Goal: Task Accomplishment & Management: Manage account settings

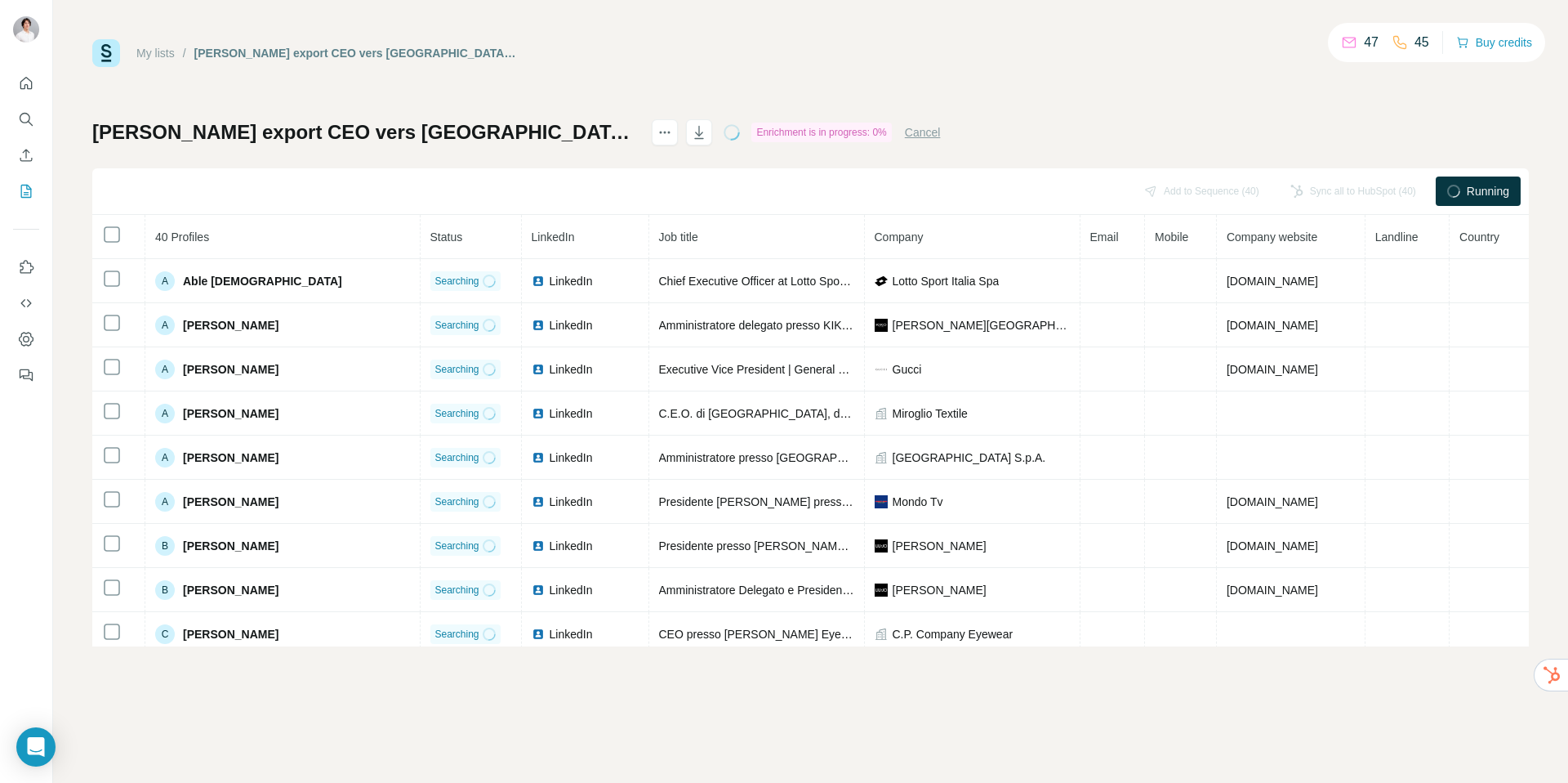
click at [773, 81] on div "My lists / Vitto export CEO vers Surfe (1) 47 45 Buy credits Vitto export CEO v…" at bounding box center [810, 342] width 1436 height 607
click at [165, 54] on link "My lists" at bounding box center [155, 53] width 38 height 13
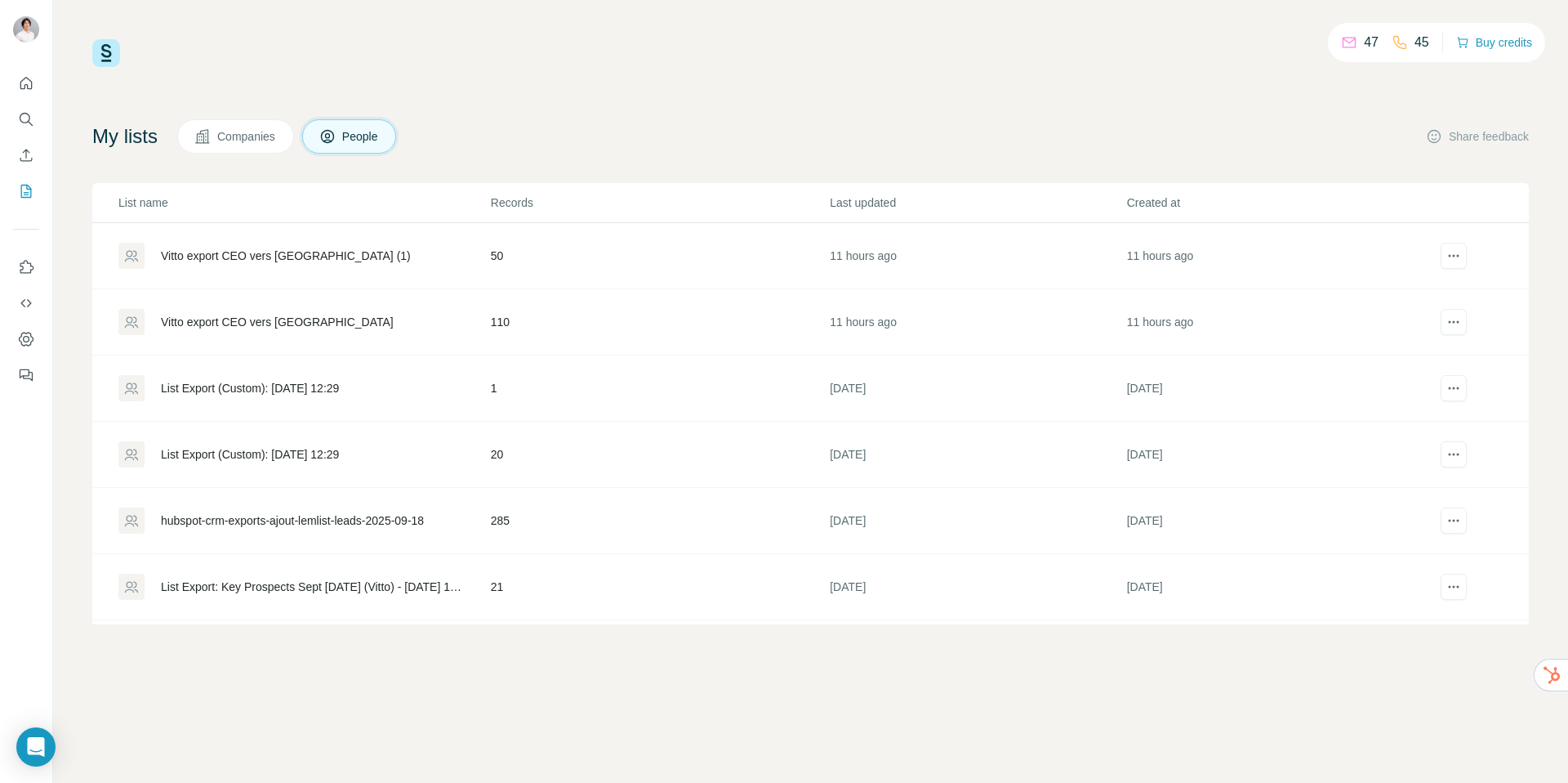
click at [292, 253] on div "[PERSON_NAME] export CEO vers [GEOGRAPHIC_DATA] (1)" at bounding box center [285, 256] width 250 height 17
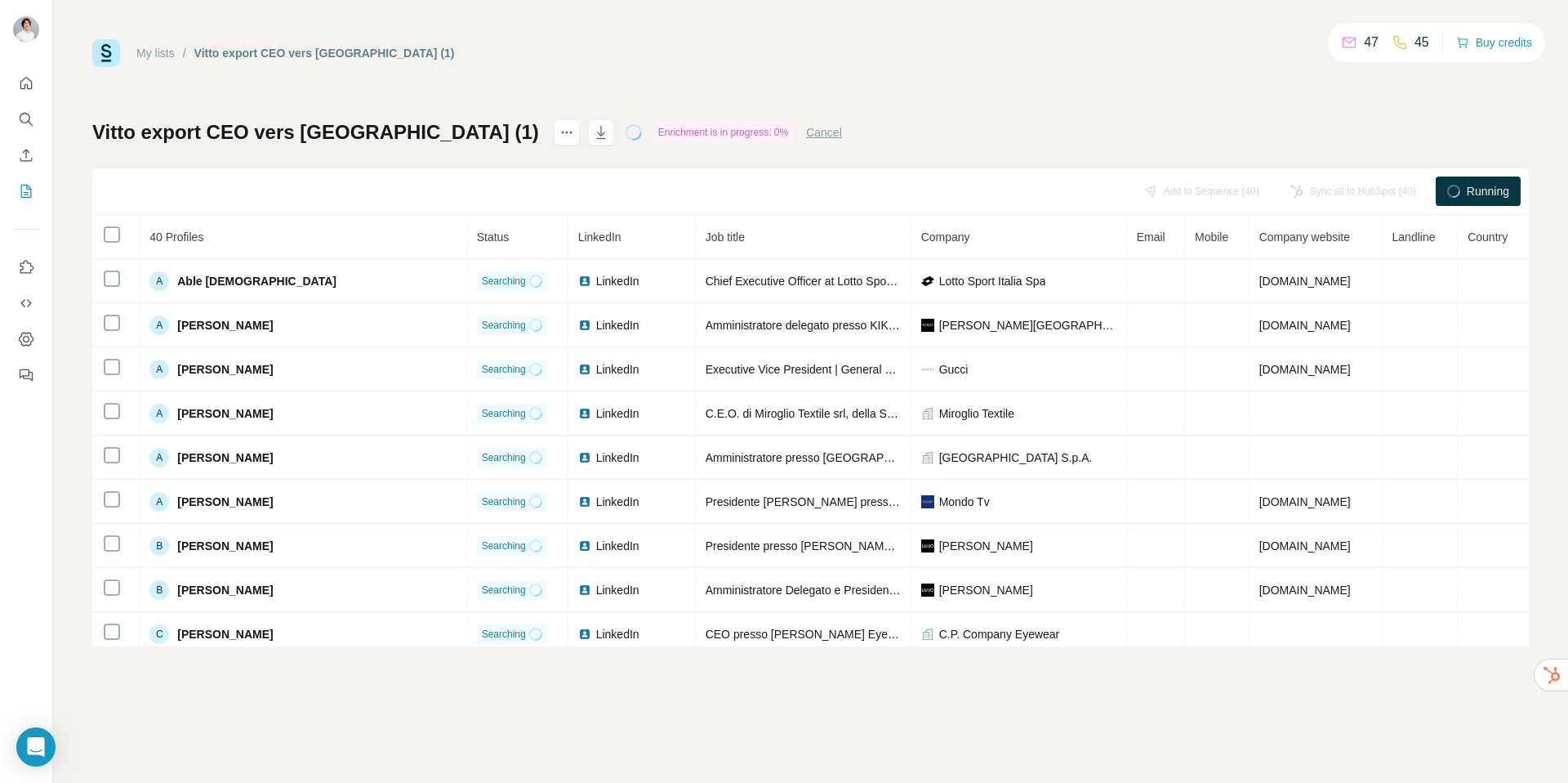
click at [806, 134] on button "Cancel" at bounding box center [824, 132] width 36 height 17
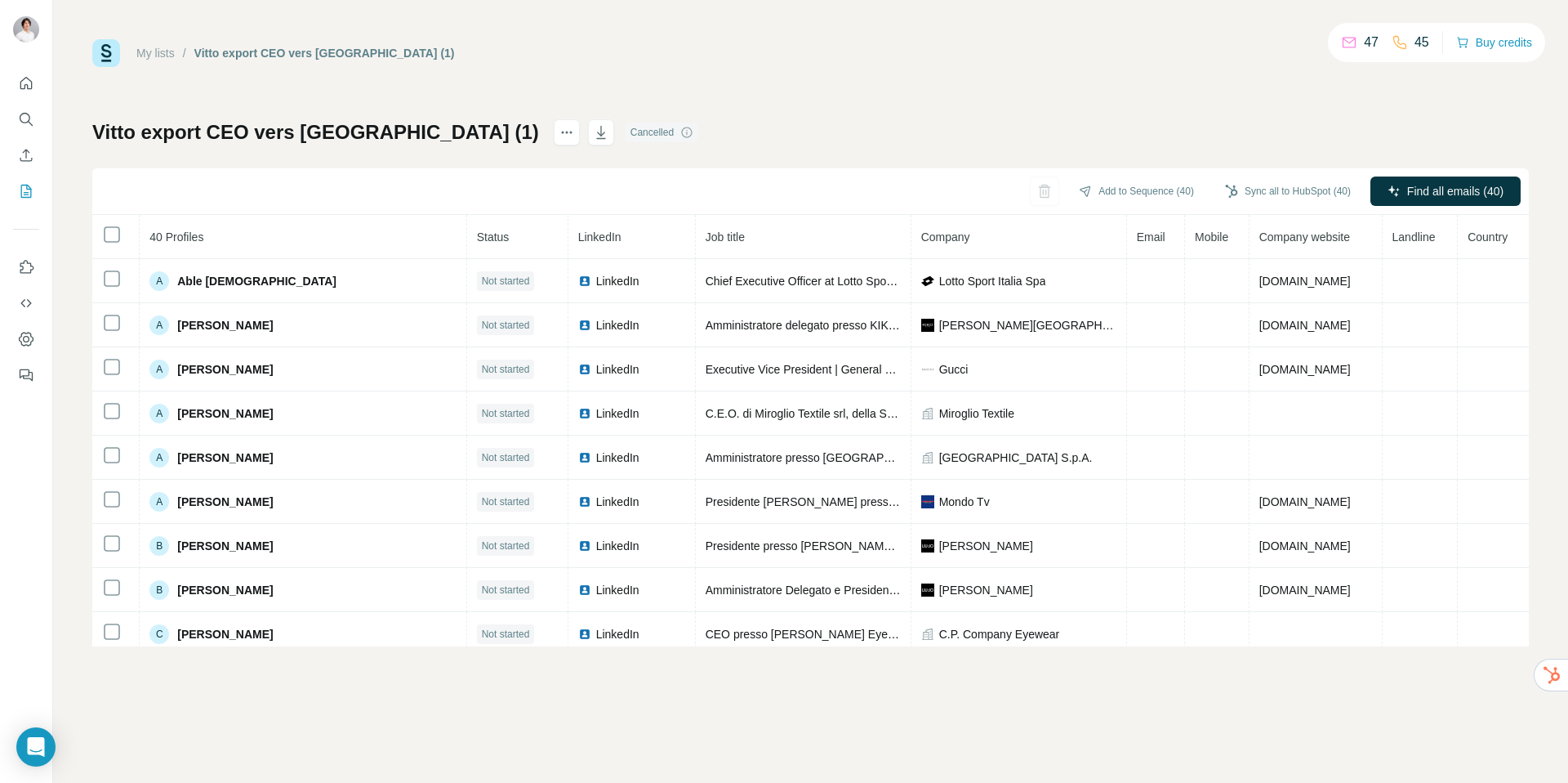
click at [726, 79] on div "My lists / Vitto export CEO vers Surfe (1) 47 45 Buy credits Vitto export CEO v…" at bounding box center [810, 342] width 1436 height 607
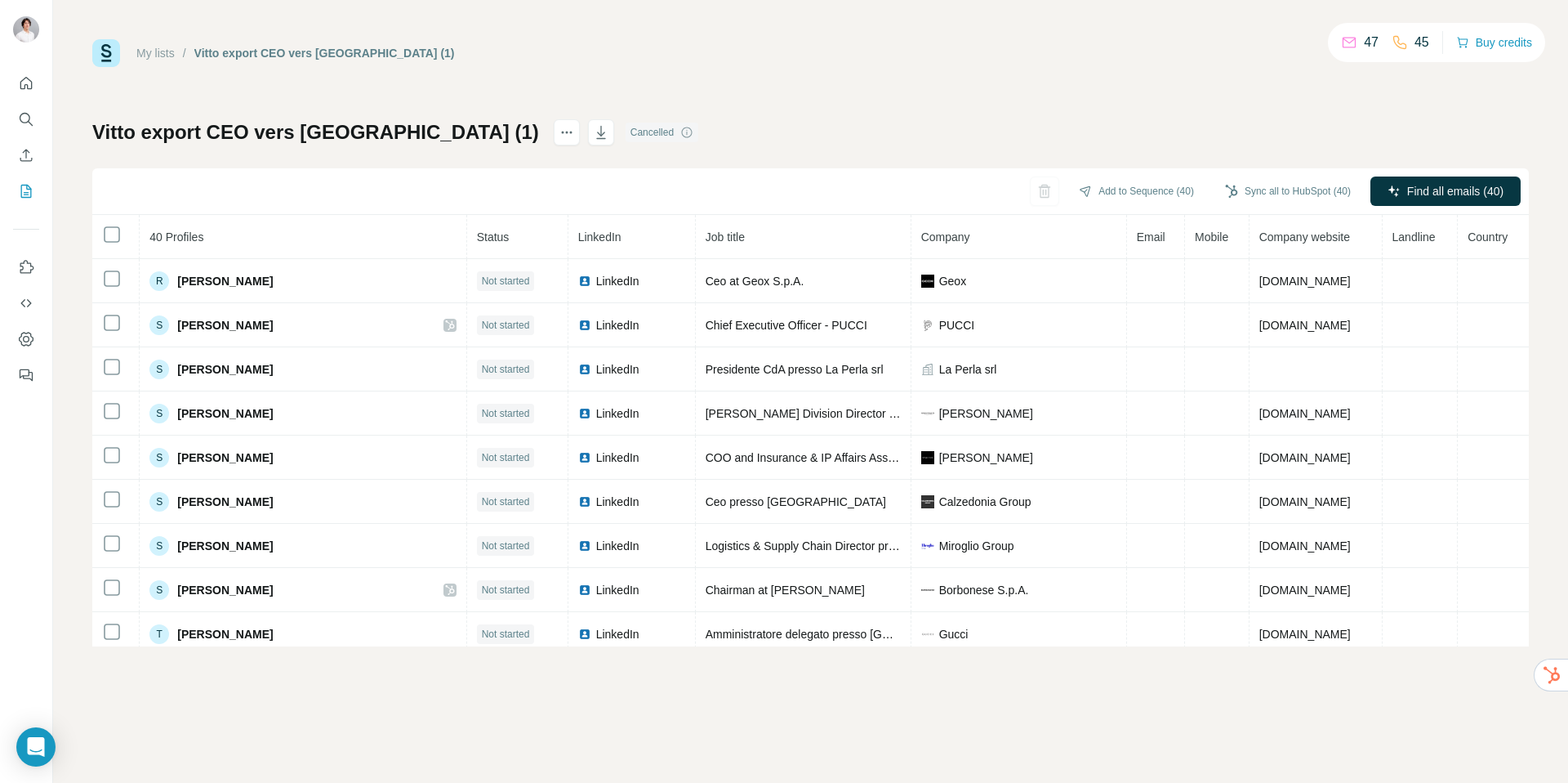
scroll to position [1378, 0]
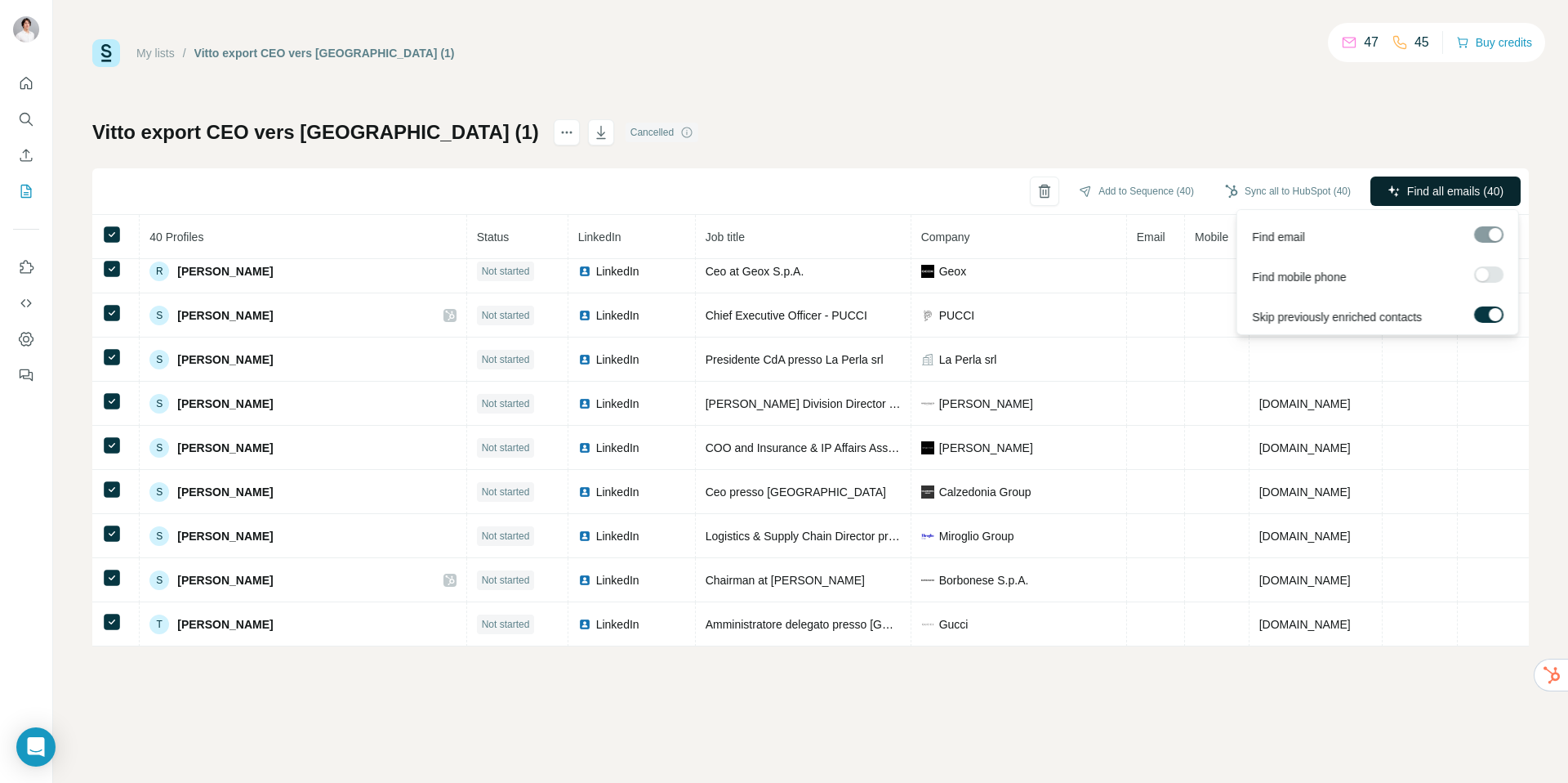
click at [1416, 184] on span "Find all emails (40)" at bounding box center [1454, 191] width 96 height 17
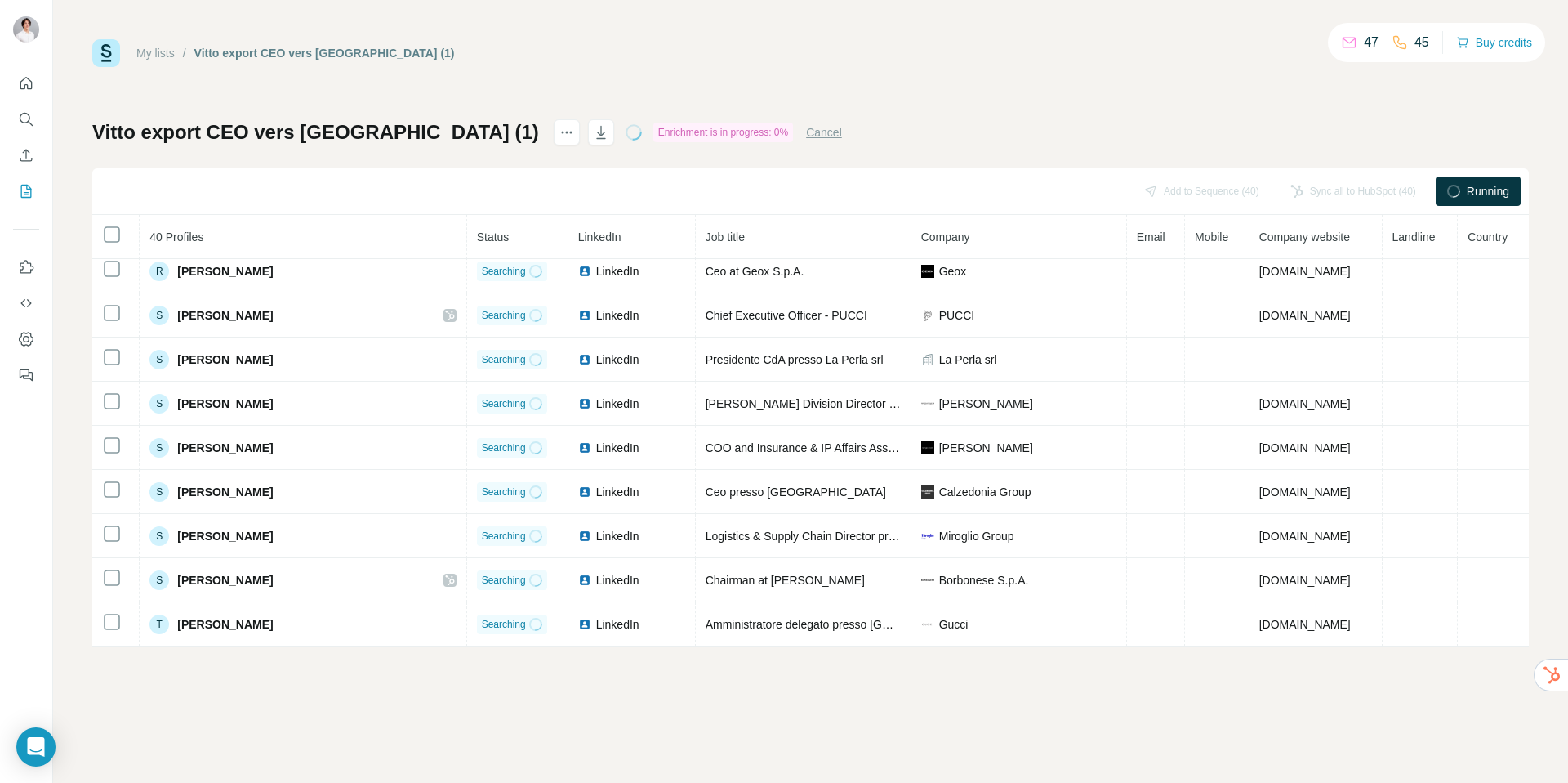
click at [607, 89] on div "My lists / Vitto export CEO vers Surfe (1) 47 45 Buy credits Vitto export CEO v…" at bounding box center [810, 342] width 1436 height 607
click at [37, 191] on button "My lists" at bounding box center [25, 191] width 26 height 29
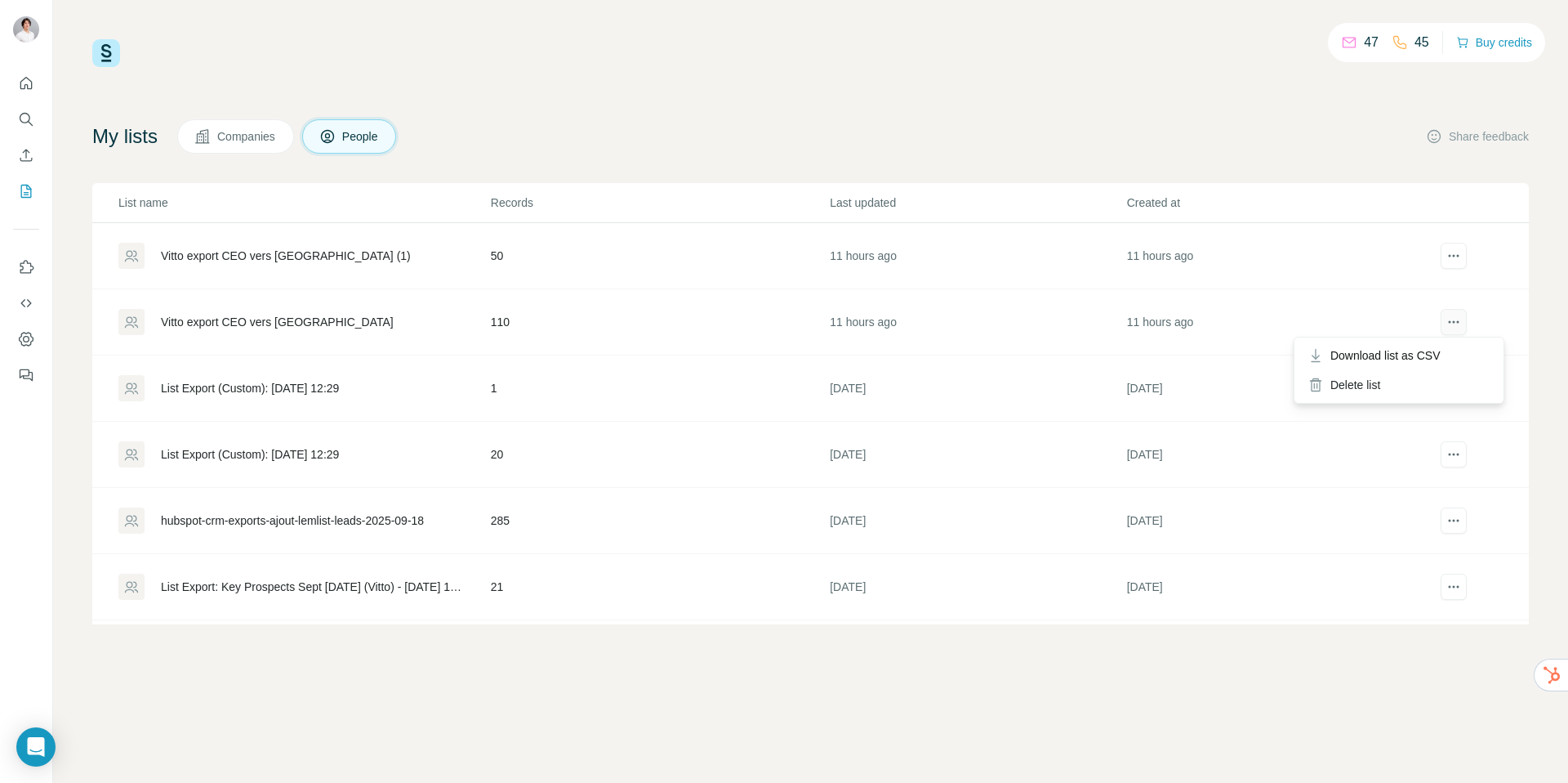
click at [1446, 318] on icon "actions" at bounding box center [1453, 321] width 17 height 17
click at [1365, 383] on div "Delete list" at bounding box center [1399, 385] width 203 height 29
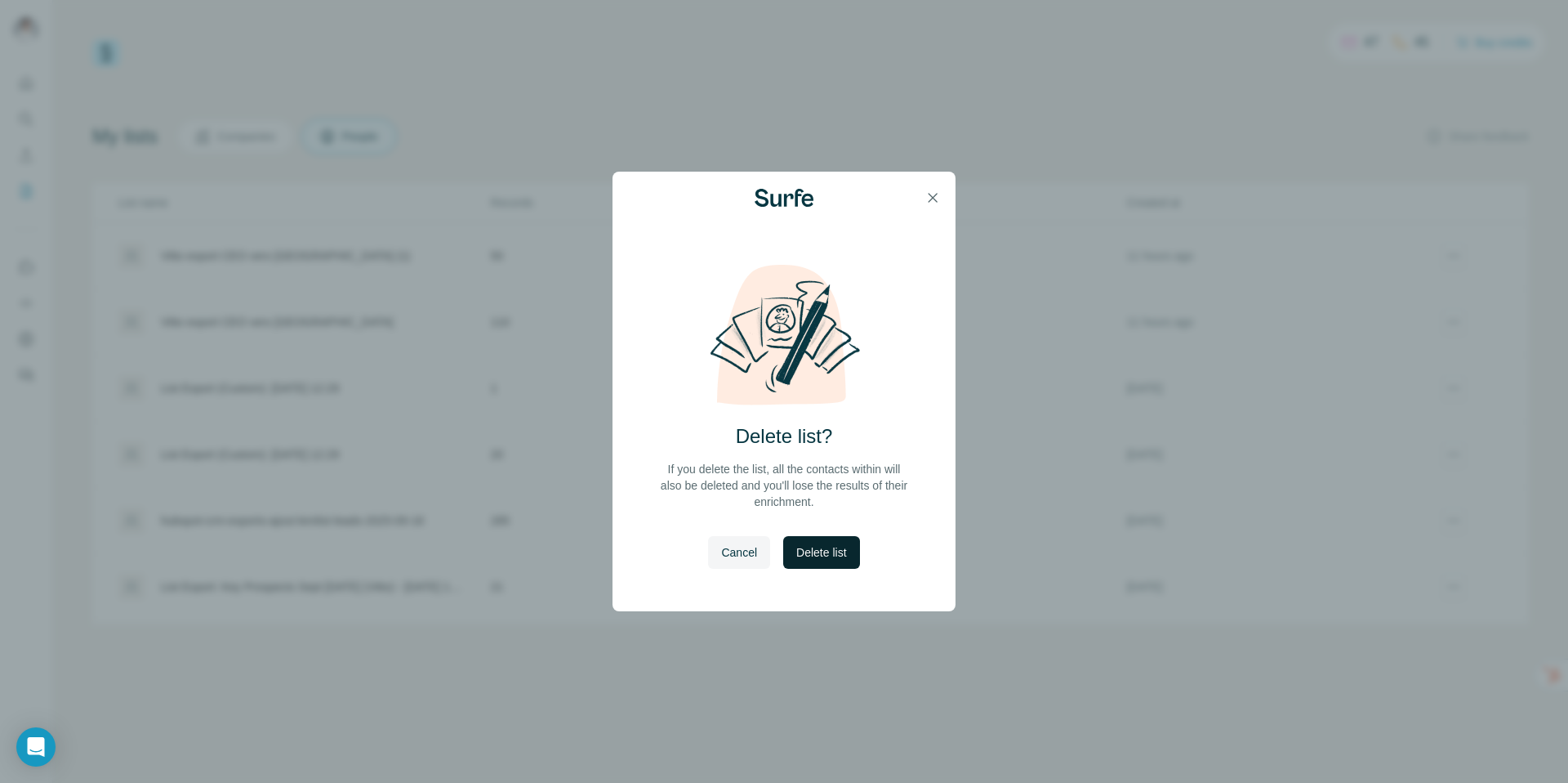
click at [832, 556] on span "Delete list" at bounding box center [821, 552] width 50 height 17
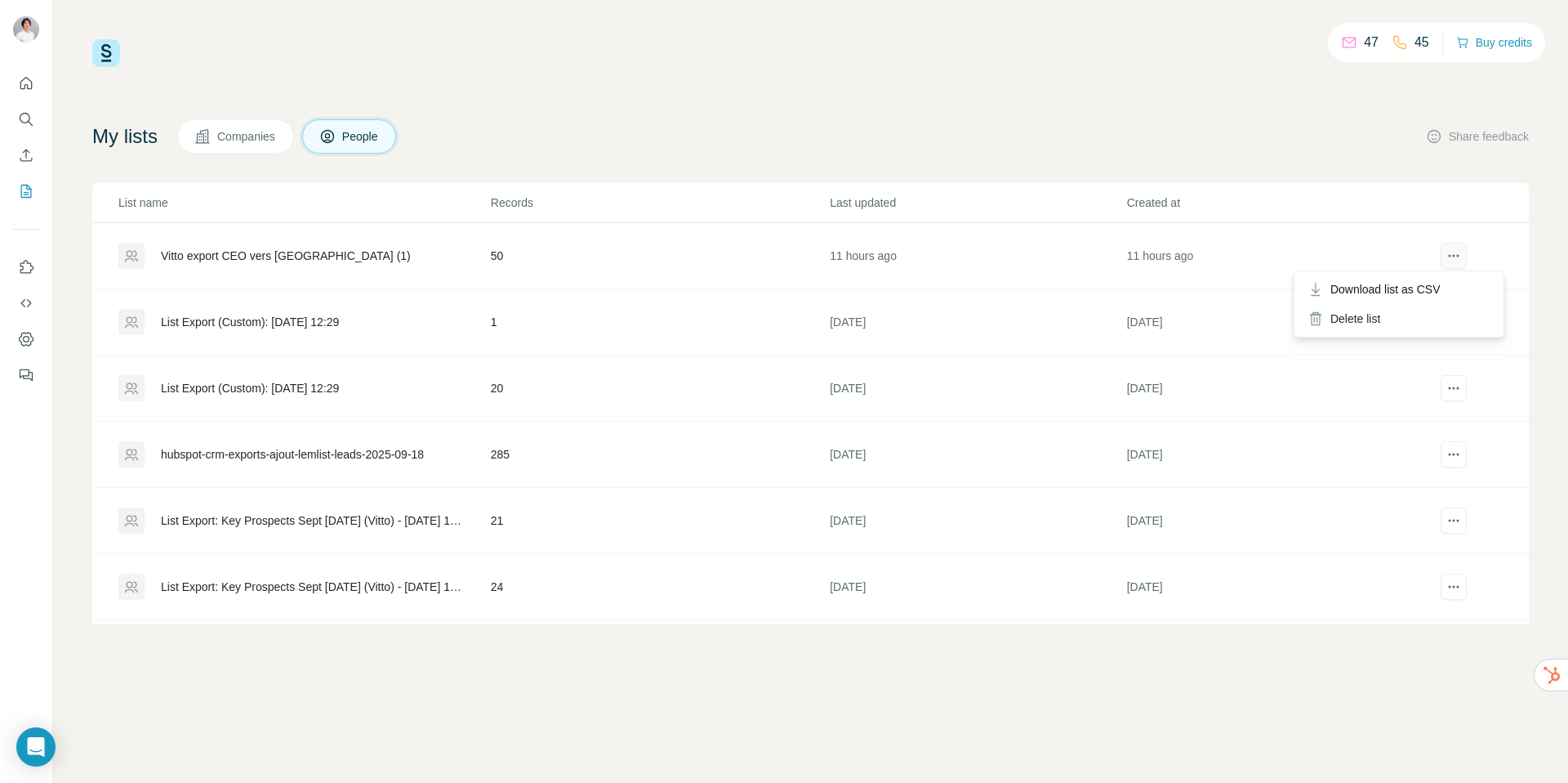
click at [1446, 259] on icon "actions" at bounding box center [1453, 256] width 17 height 17
click at [341, 260] on div "Vitto export CEO vers [GEOGRAPHIC_DATA] (1)" at bounding box center [304, 256] width 370 height 26
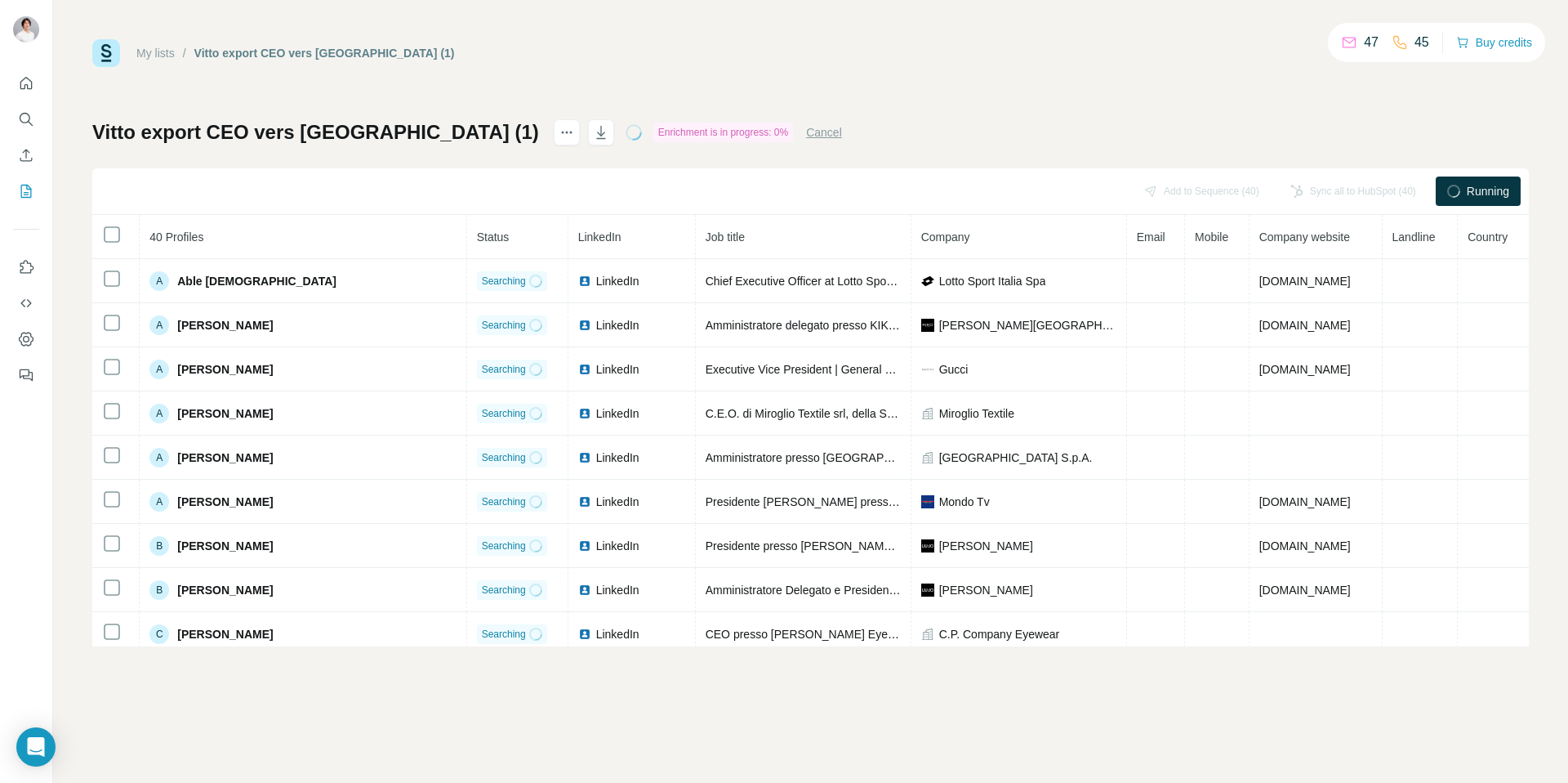
click at [367, 123] on h1 "Vitto export CEO vers [GEOGRAPHIC_DATA] (1)" at bounding box center [315, 132] width 447 height 26
click at [366, 136] on h1 "Vitto export CEO vers [GEOGRAPHIC_DATA] (1)" at bounding box center [315, 132] width 447 height 26
click at [558, 125] on icon "actions" at bounding box center [566, 132] width 17 height 17
click at [361, 133] on h1 "Vitto export CEO vers [GEOGRAPHIC_DATA] (1)" at bounding box center [315, 132] width 447 height 26
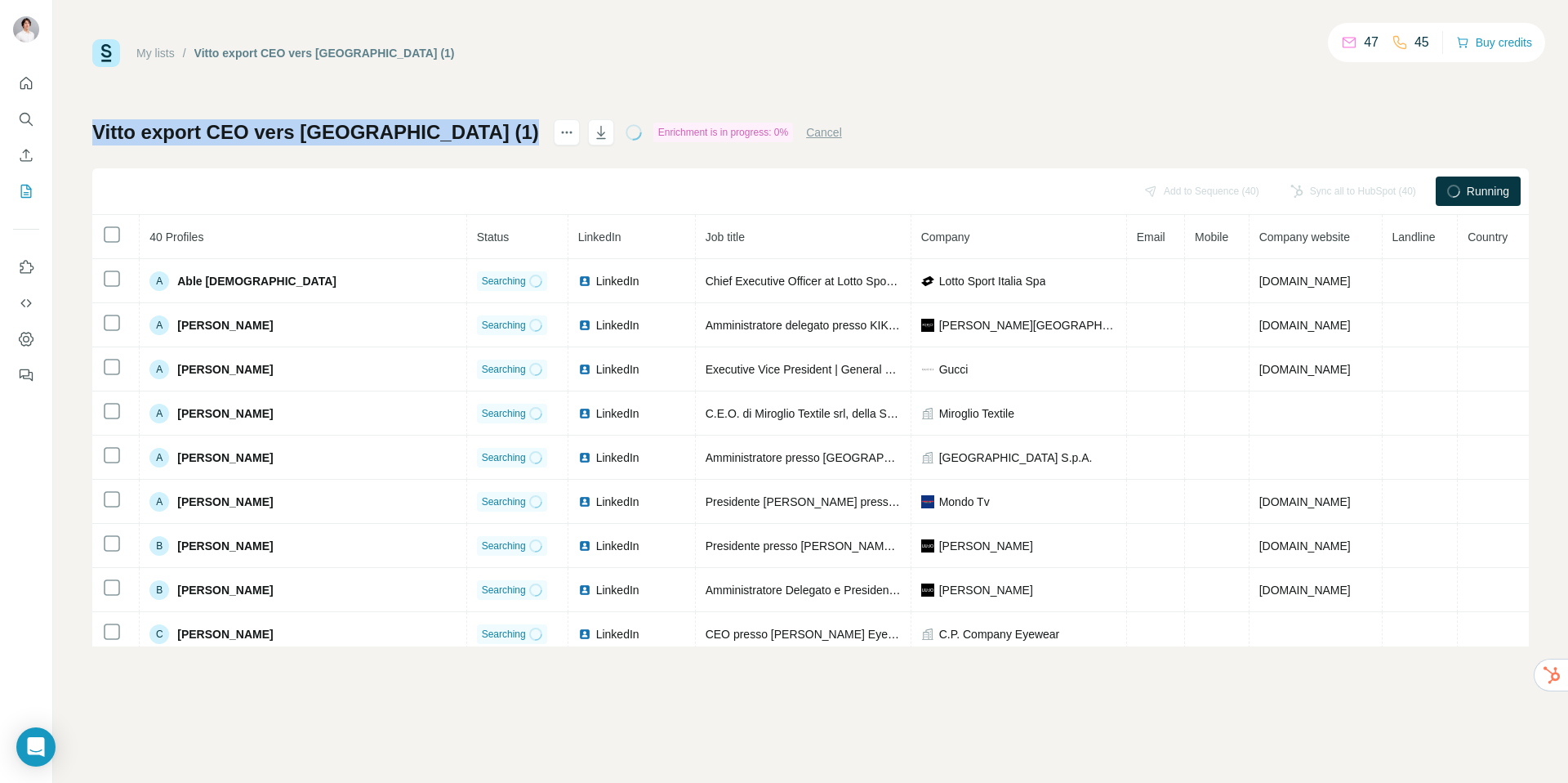
click at [361, 133] on h1 "Vitto export CEO vers [GEOGRAPHIC_DATA] (1)" at bounding box center [315, 132] width 447 height 26
click at [375, 134] on h1 "Vitto export CEO vers [GEOGRAPHIC_DATA] (1)" at bounding box center [315, 132] width 447 height 26
drag, startPoint x: 375, startPoint y: 134, endPoint x: 348, endPoint y: 134, distance: 27.0
click at [348, 134] on h1 "Vitto export CEO vers [GEOGRAPHIC_DATA] (1)" at bounding box center [315, 132] width 447 height 26
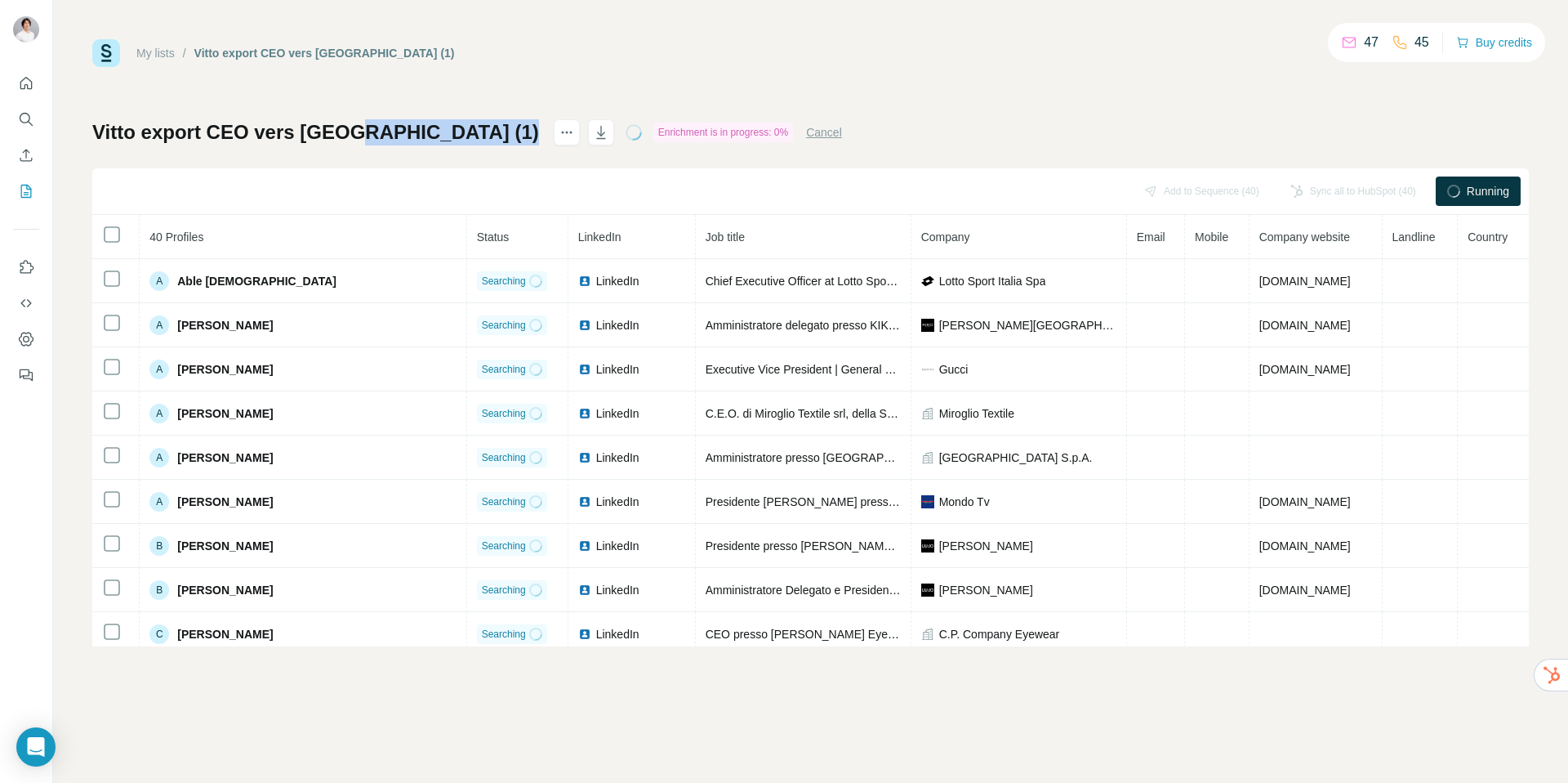
click at [348, 134] on h1 "Vitto export CEO vers [GEOGRAPHIC_DATA] (1)" at bounding box center [315, 132] width 447 height 26
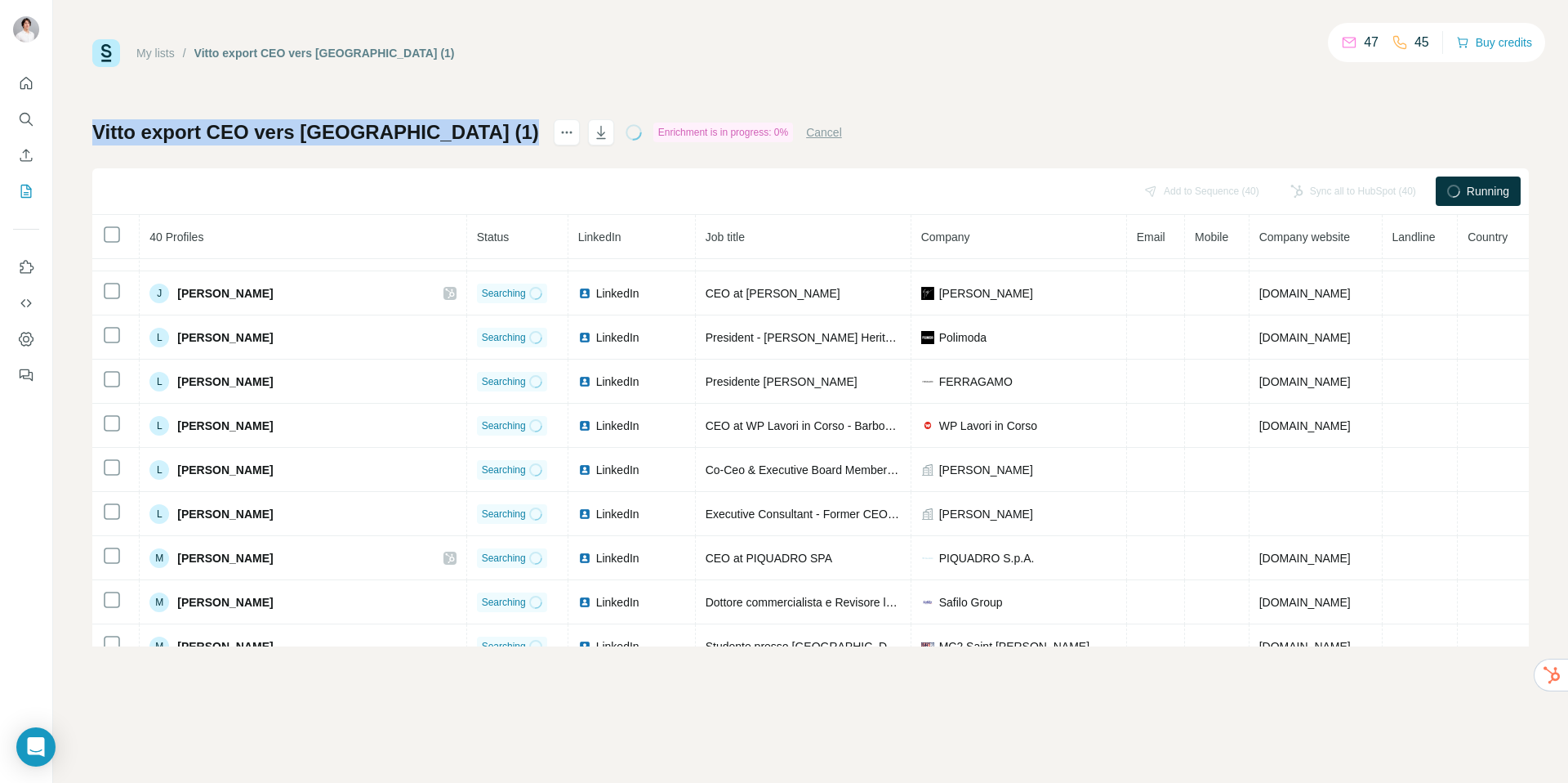
scroll to position [117, 0]
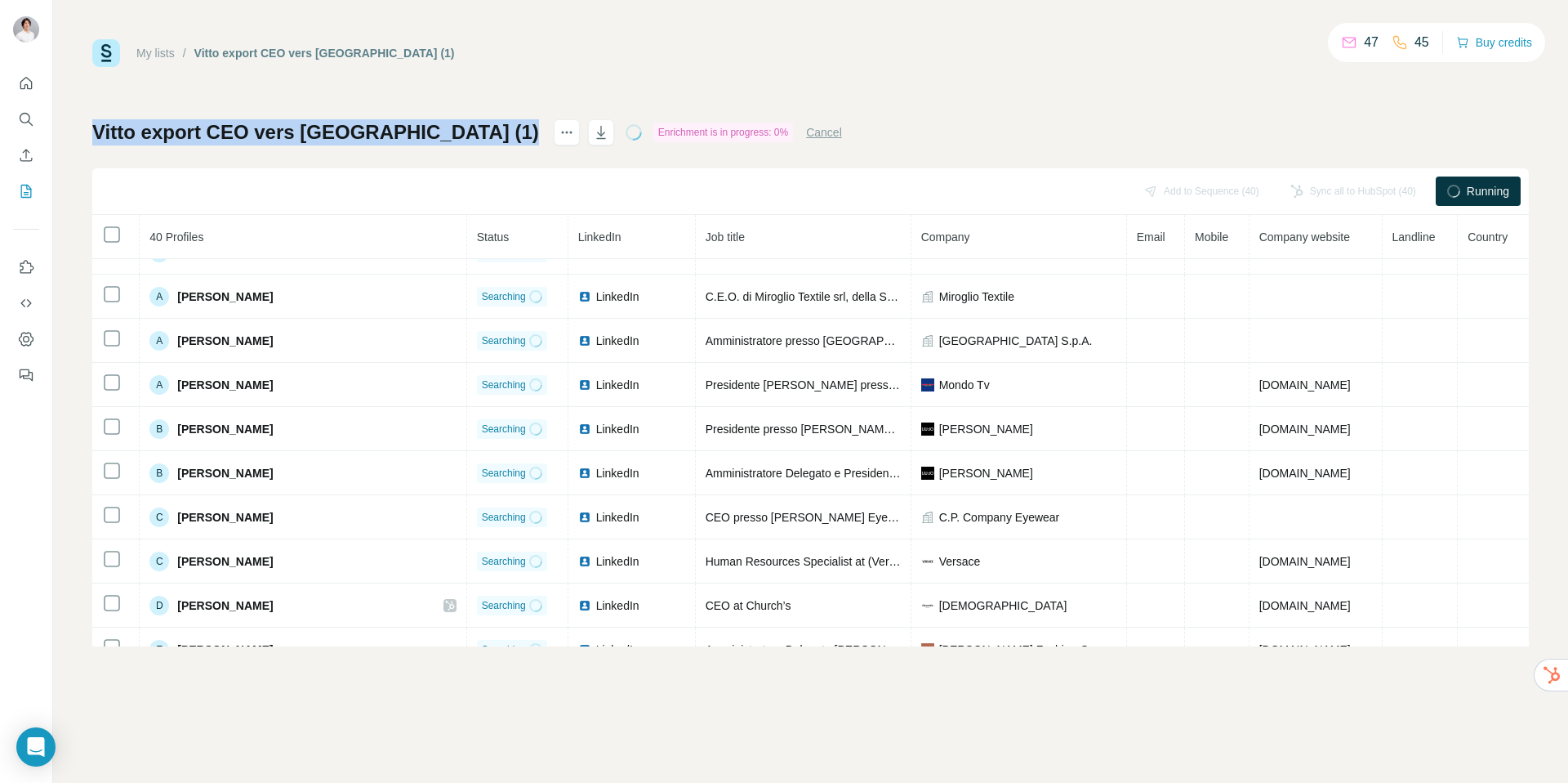
click at [160, 56] on link "My lists" at bounding box center [155, 53] width 38 height 13
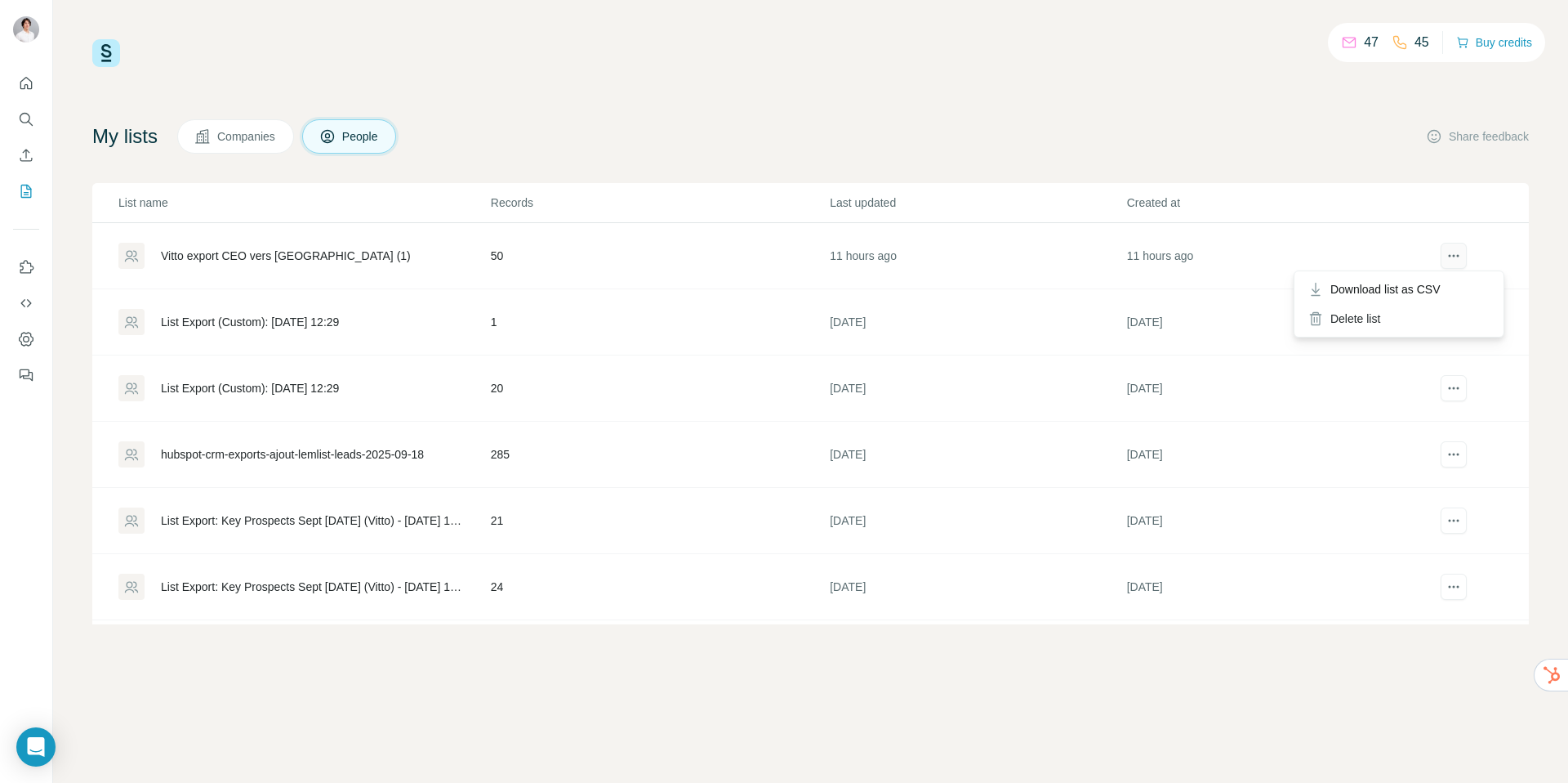
click at [1450, 254] on button "actions" at bounding box center [1453, 256] width 26 height 26
click at [851, 128] on div "My lists Companies People Share feedback" at bounding box center [810, 136] width 1436 height 34
click at [302, 252] on div "Vitto export CEO vers [GEOGRAPHIC_DATA] (1)" at bounding box center [285, 256] width 250 height 17
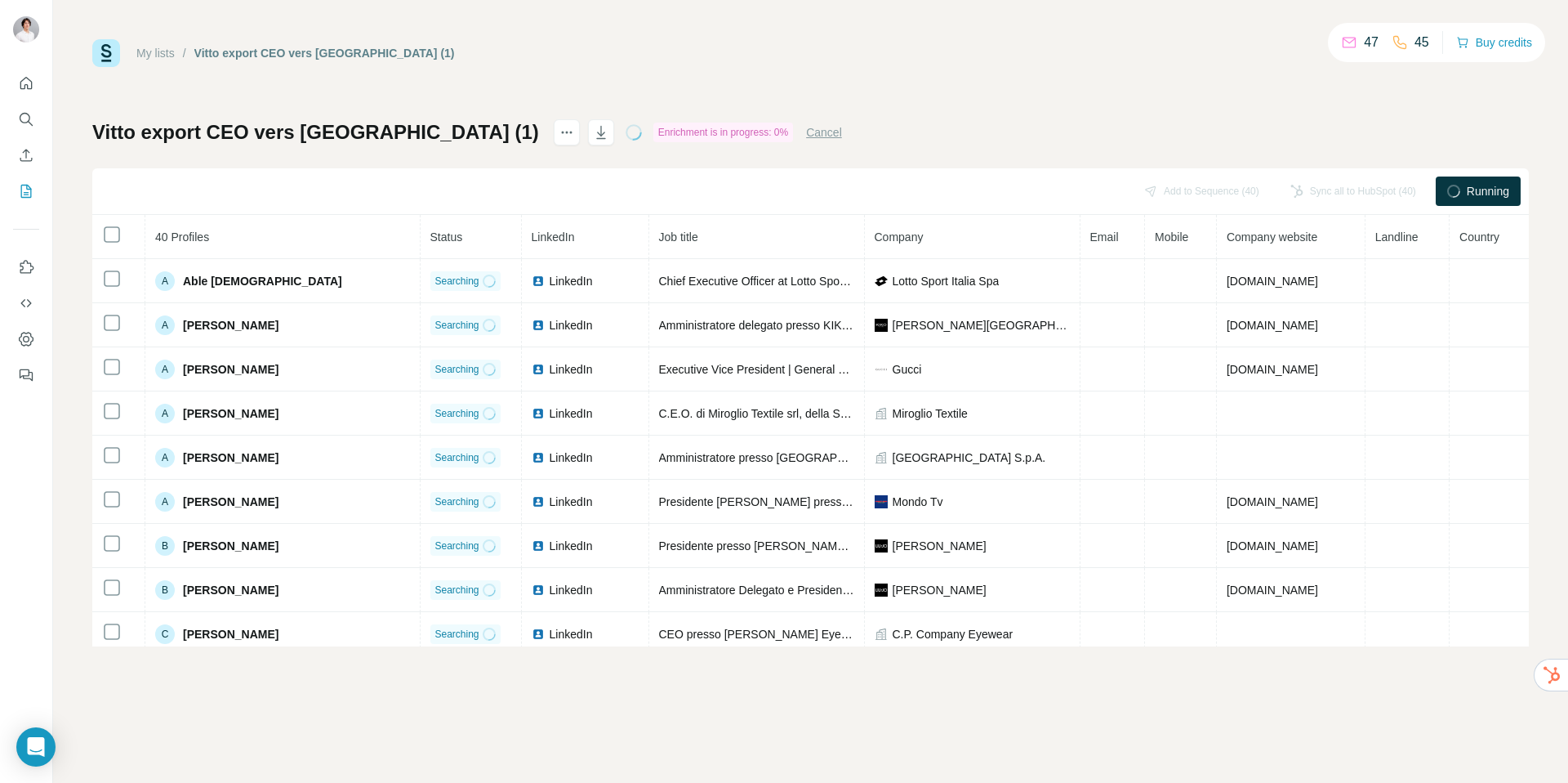
click at [806, 132] on button "Cancel" at bounding box center [824, 132] width 36 height 17
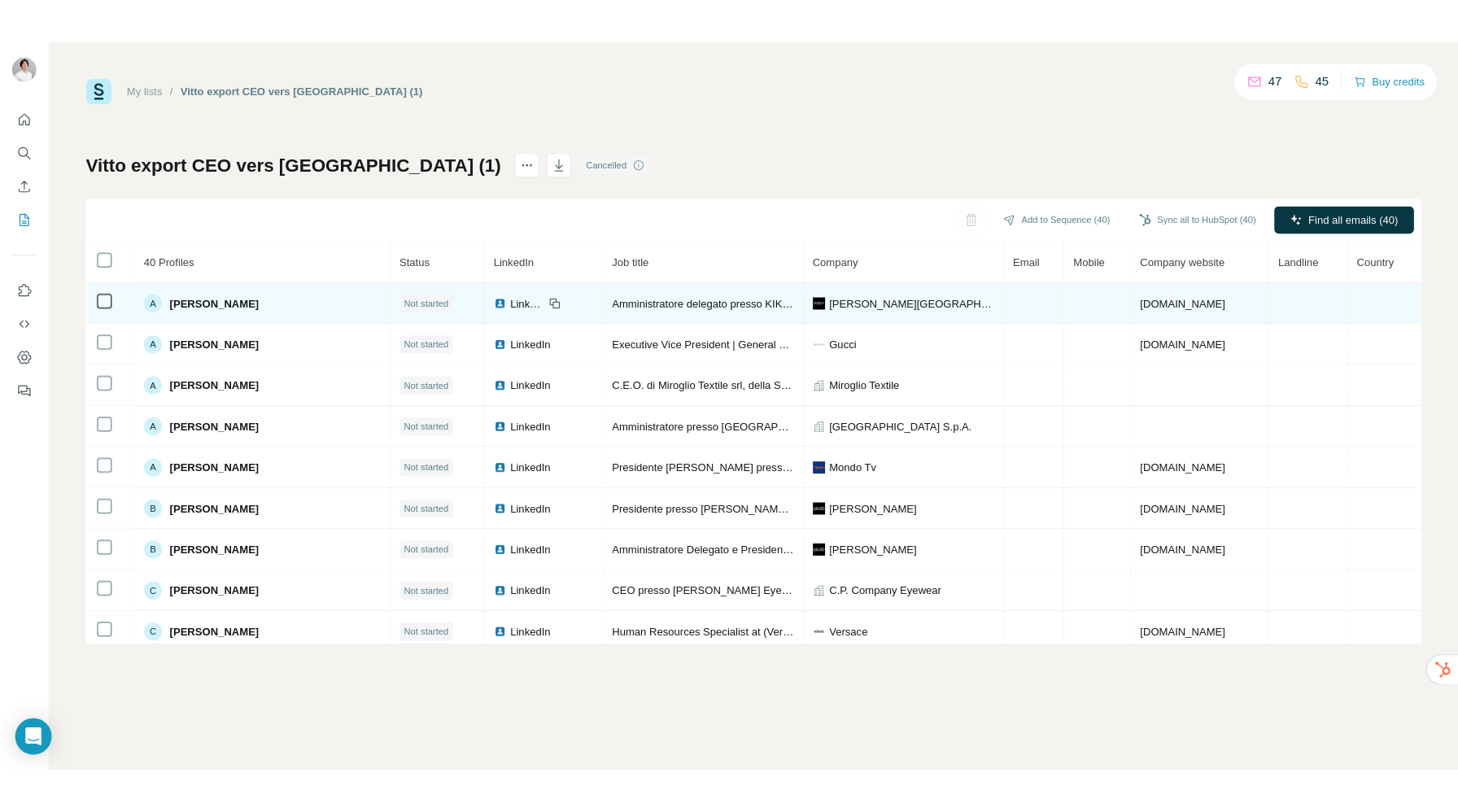
scroll to position [44, 0]
